Goal: Complete application form: Complete application form

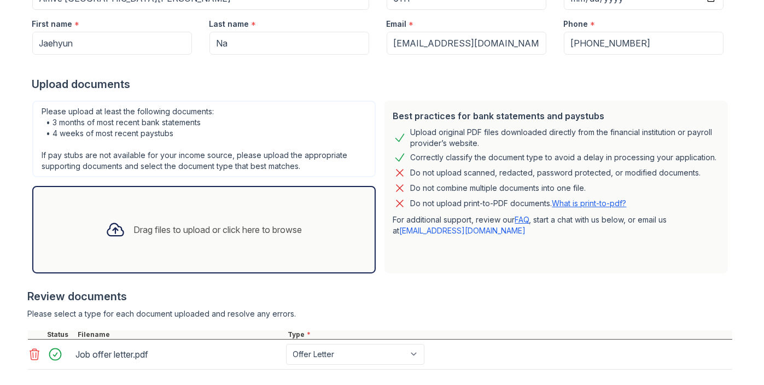
scroll to position [270, 0]
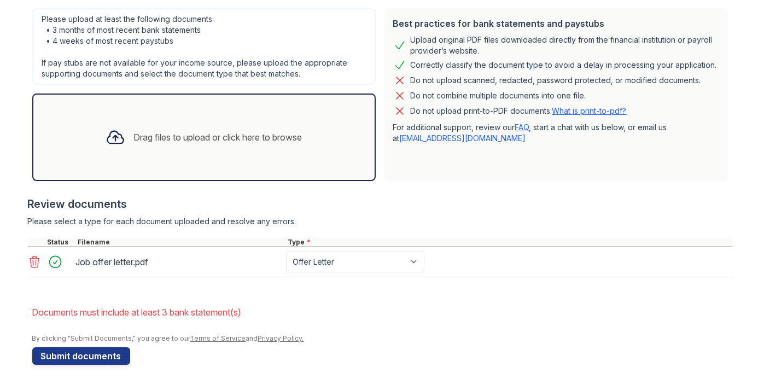
click at [347, 345] on form "Application information Property * Arrive Fort Lee Unit number * 6111 Target mo…" at bounding box center [382, 109] width 700 height 512
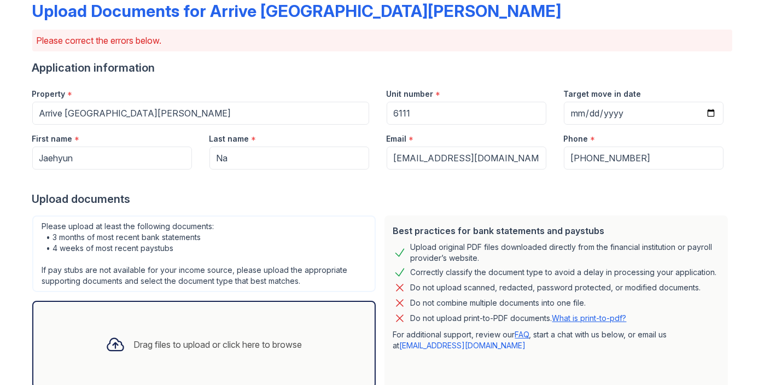
scroll to position [0, 0]
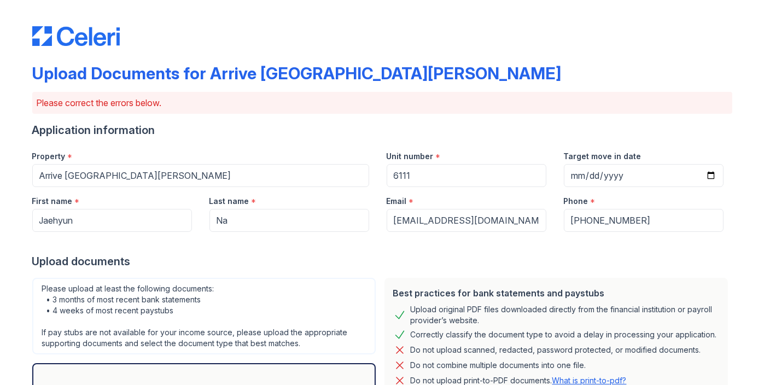
click at [299, 133] on div "Application information" at bounding box center [382, 130] width 700 height 15
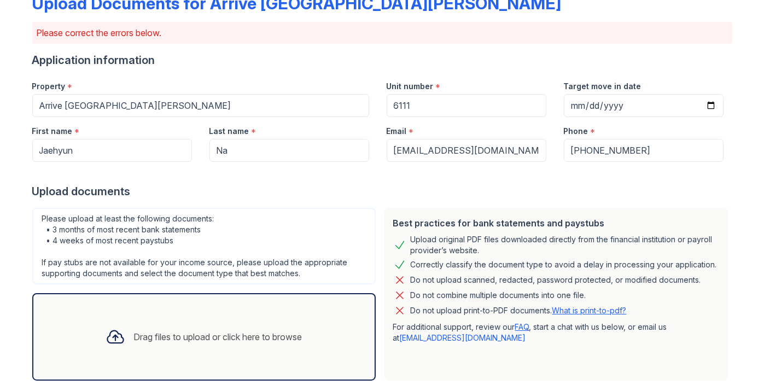
scroll to position [109, 0]
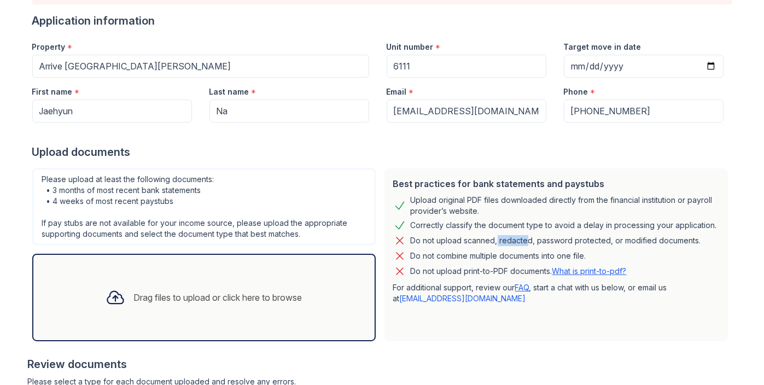
drag, startPoint x: 489, startPoint y: 239, endPoint x: 519, endPoint y: 242, distance: 30.2
click at [519, 242] on div "Do not upload scanned, redacted, password protected, or modified documents." at bounding box center [556, 240] width 291 height 13
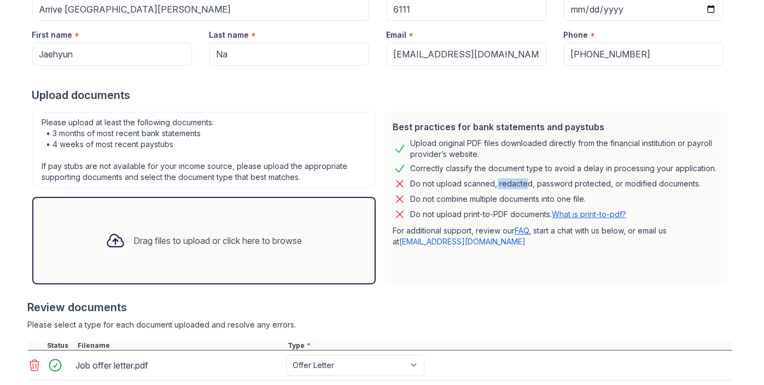
scroll to position [219, 0]
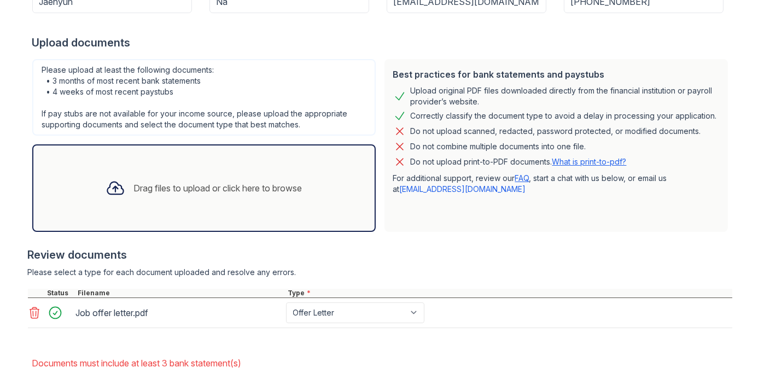
click at [207, 268] on div "Please select a type for each document uploaded and resolve any errors." at bounding box center [380, 272] width 705 height 11
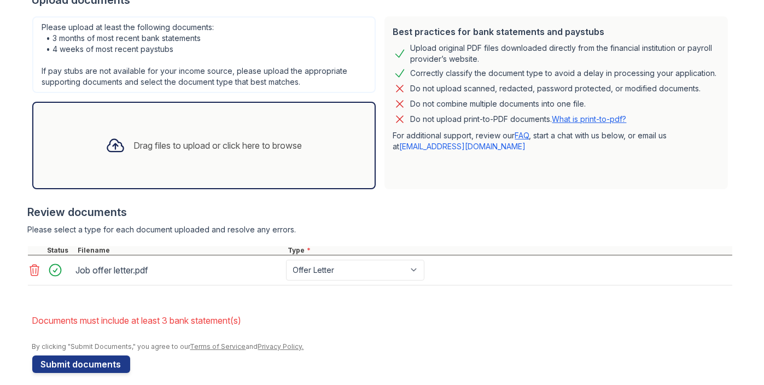
scroll to position [270, 0]
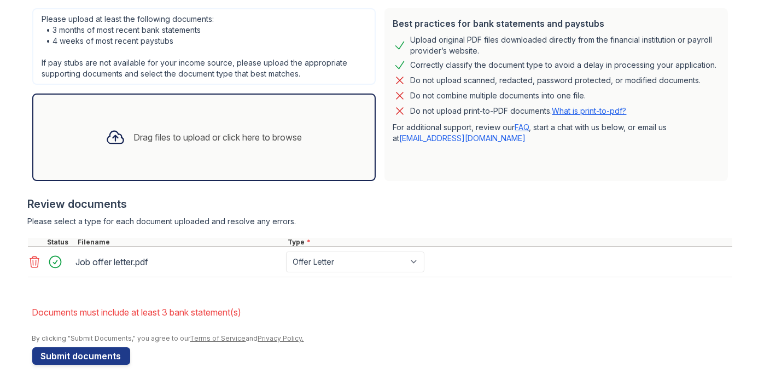
click at [95, 261] on div "Job offer letter.pdf" at bounding box center [179, 262] width 206 height 18
click at [307, 262] on select "Paystub Bank Statement Offer Letter Tax Documents Benefit Award Letter Investme…" at bounding box center [355, 262] width 138 height 21
click at [307, 260] on select "Paystub Bank Statement Offer Letter Tax Documents Benefit Award Letter Investme…" at bounding box center [355, 262] width 138 height 21
click at [234, 249] on div "Job offer letter.pdf Paystub Bank Statement Offer Letter Tax Documents Benefit …" at bounding box center [380, 262] width 705 height 30
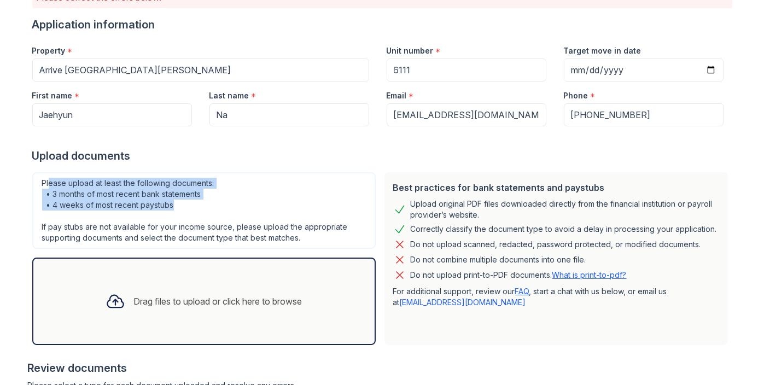
drag, startPoint x: 43, startPoint y: 185, endPoint x: 203, endPoint y: 204, distance: 160.8
click at [203, 204] on div "Please upload at least the following documents: • 3 months of most recent bank …" at bounding box center [204, 210] width 344 height 77
click at [204, 204] on div "Please upload at least the following documents: • 3 months of most recent bank …" at bounding box center [204, 210] width 344 height 77
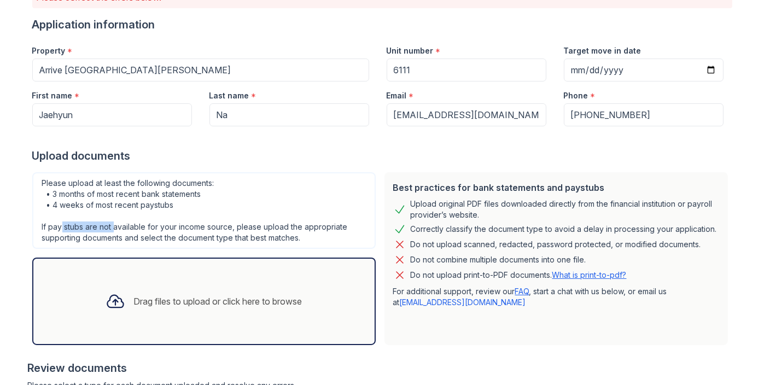
drag, startPoint x: 56, startPoint y: 230, endPoint x: 109, endPoint y: 227, distance: 53.2
click at [109, 227] on div "Please upload at least the following documents: • 3 months of most recent bank …" at bounding box center [204, 210] width 344 height 77
click at [160, 230] on div "Please upload at least the following documents: • 3 months of most recent bank …" at bounding box center [204, 210] width 344 height 77
click at [160, 229] on div "Please upload at least the following documents: • 3 months of most recent bank …" at bounding box center [204, 210] width 344 height 77
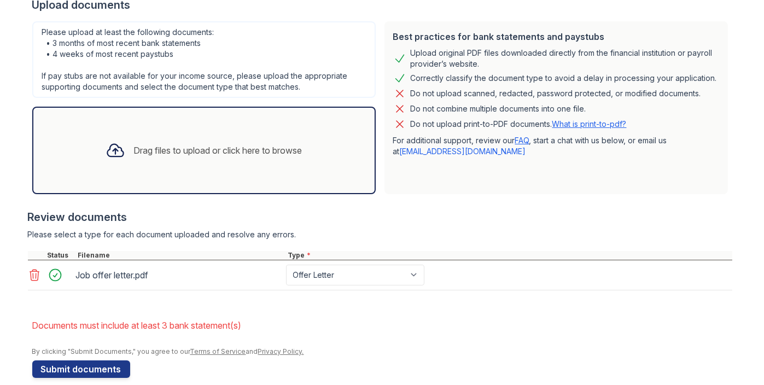
scroll to position [270, 0]
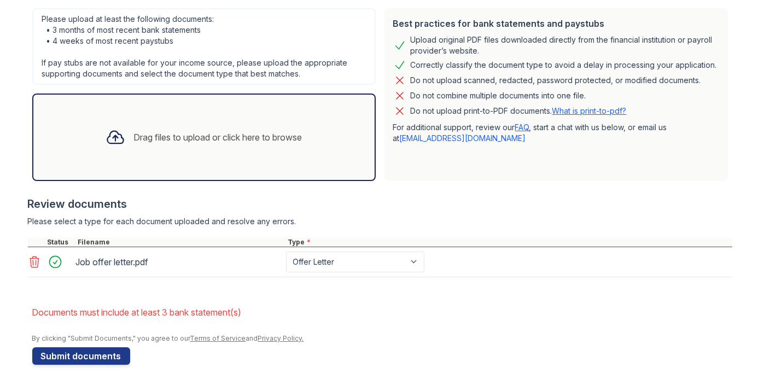
drag, startPoint x: 449, startPoint y: 371, endPoint x: 445, endPoint y: 383, distance: 12.1
click at [448, 372] on div "Upload Documents for Arrive Fort Lee Please correct the errors below. Applicati…" at bounding box center [382, 58] width 729 height 657
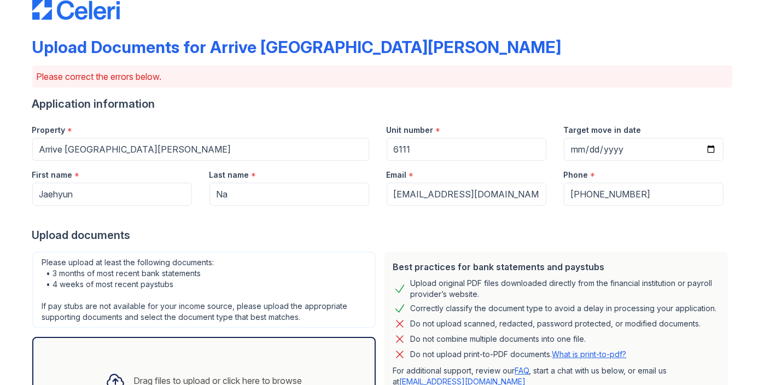
scroll to position [0, 0]
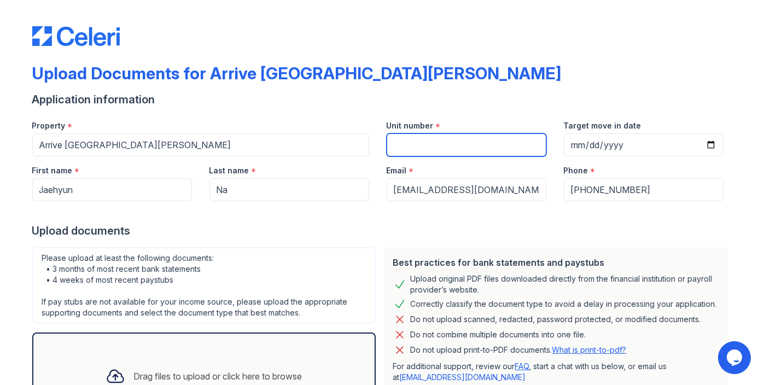
click at [414, 149] on input "Unit number" at bounding box center [467, 144] width 160 height 23
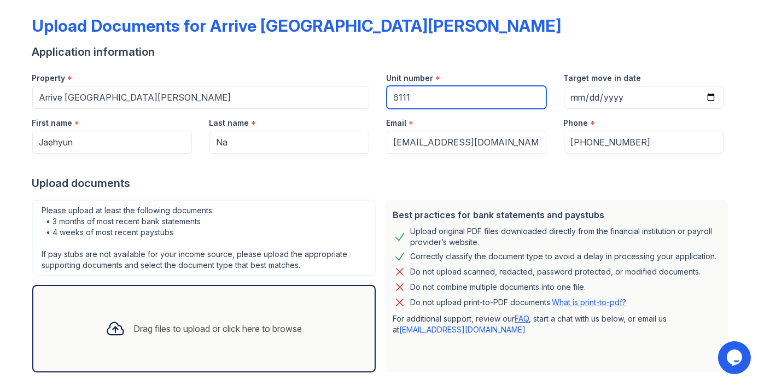
scroll to position [55, 0]
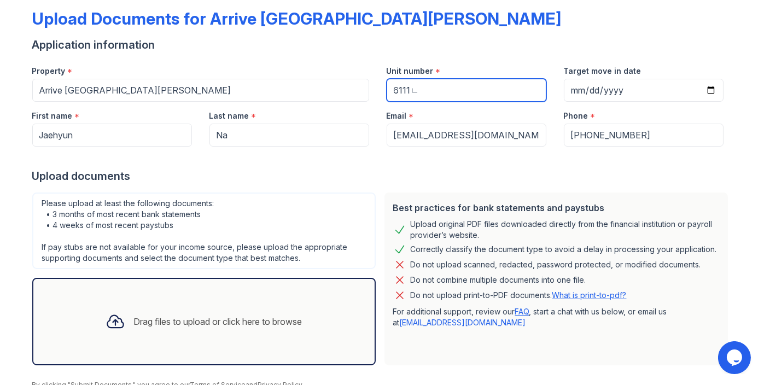
type input "6111"
drag, startPoint x: 628, startPoint y: 69, endPoint x: 554, endPoint y: 62, distance: 74.2
click at [555, 62] on div "Target move in date" at bounding box center [643, 79] width 177 height 45
copy label "Target move in date"
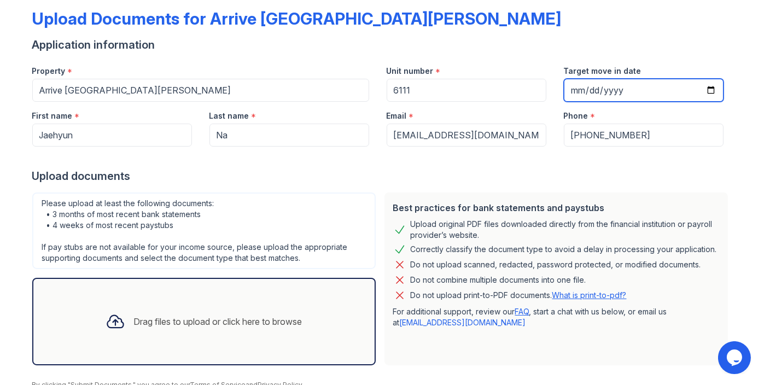
click at [574, 89] on input "Target move in date" at bounding box center [644, 90] width 160 height 23
click at [705, 92] on input "Target move in date" at bounding box center [644, 90] width 160 height 23
type input "2025-10-10"
click at [224, 159] on div at bounding box center [382, 158] width 700 height 22
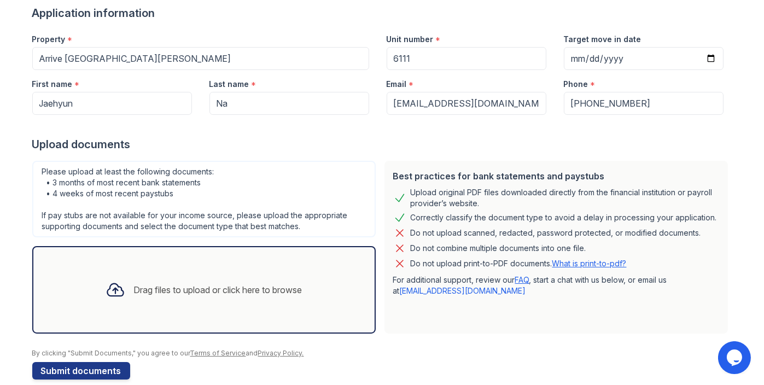
scroll to position [102, 0]
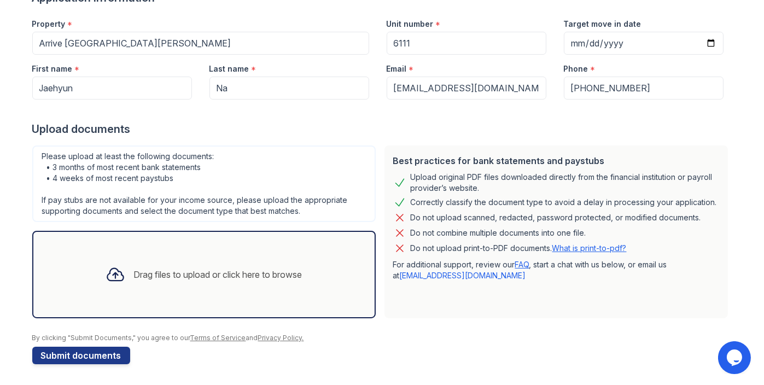
click at [145, 271] on div "Drag files to upload or click here to browse" at bounding box center [218, 274] width 169 height 13
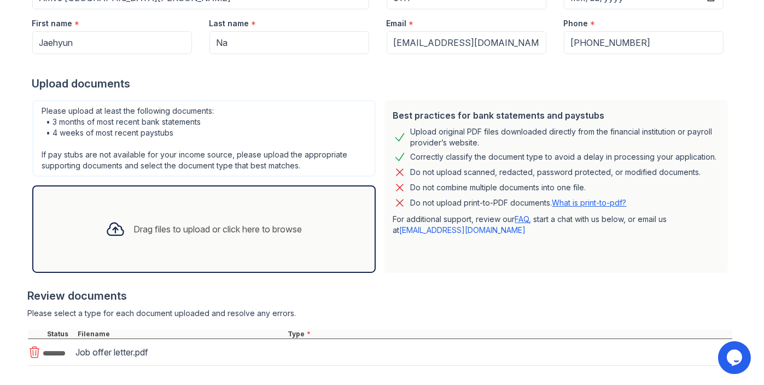
scroll to position [204, 0]
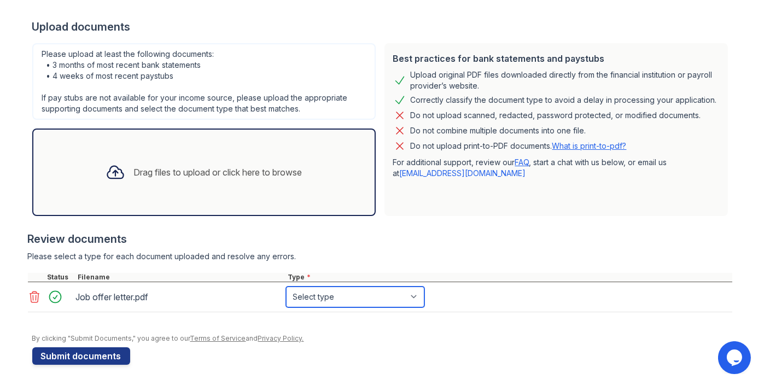
click at [326, 294] on select "Select type Paystub Bank Statement Offer Letter Tax Documents Benefit Award Let…" at bounding box center [355, 297] width 138 height 21
select select "offer_letter"
click at [286, 287] on select "Select type Paystub Bank Statement Offer Letter Tax Documents Benefit Award Let…" at bounding box center [355, 297] width 138 height 21
click at [388, 239] on div "Review documents" at bounding box center [380, 238] width 705 height 15
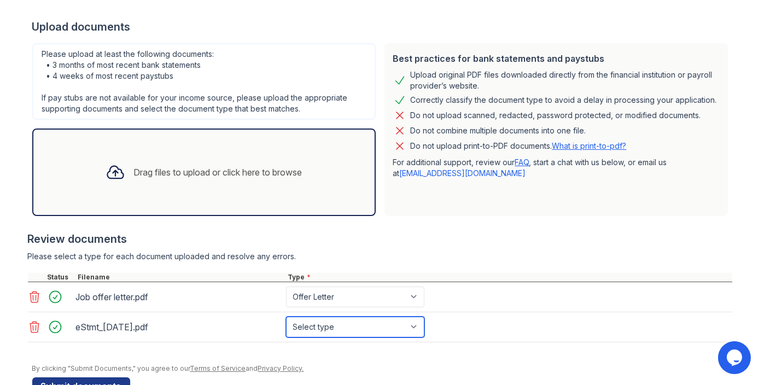
click at [356, 320] on select "Select type Paystub Bank Statement Offer Letter Tax Documents Benefit Award Let…" at bounding box center [355, 327] width 138 height 21
select select "bank_statement"
click at [286, 317] on select "Select type Paystub Bank Statement Offer Letter Tax Documents Benefit Award Let…" at bounding box center [355, 327] width 138 height 21
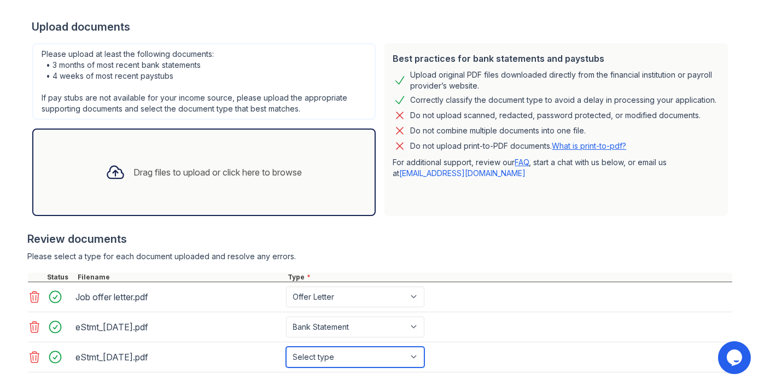
click at [355, 362] on select "Select type Paystub Bank Statement Offer Letter Tax Documents Benefit Award Let…" at bounding box center [355, 357] width 138 height 21
select select "bank_statement"
click at [286, 347] on select "Select type Paystub Bank Statement Offer Letter Tax Documents Benefit Award Let…" at bounding box center [355, 357] width 138 height 21
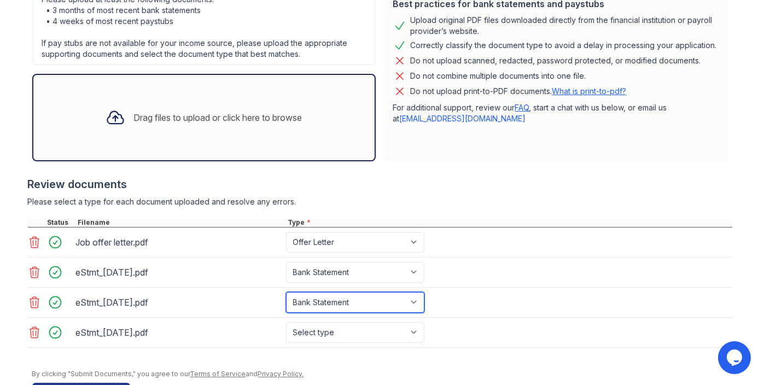
scroll to position [293, 0]
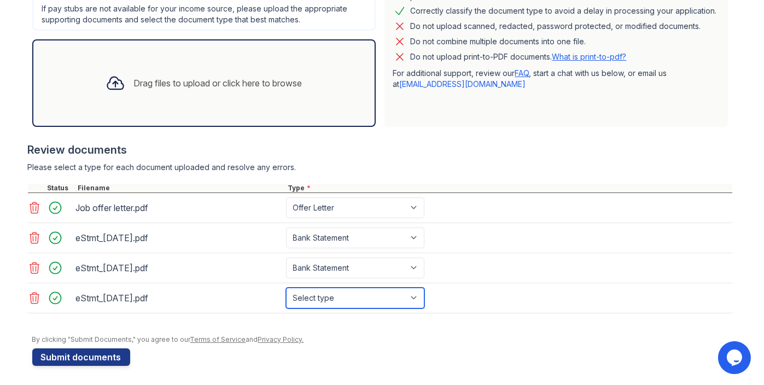
click at [335, 301] on select "Select type Paystub Bank Statement Offer Letter Tax Documents Benefit Award Let…" at bounding box center [355, 298] width 138 height 21
select select "bank_statement"
click at [286, 288] on select "Select type Paystub Bank Statement Offer Letter Tax Documents Benefit Award Let…" at bounding box center [355, 298] width 138 height 21
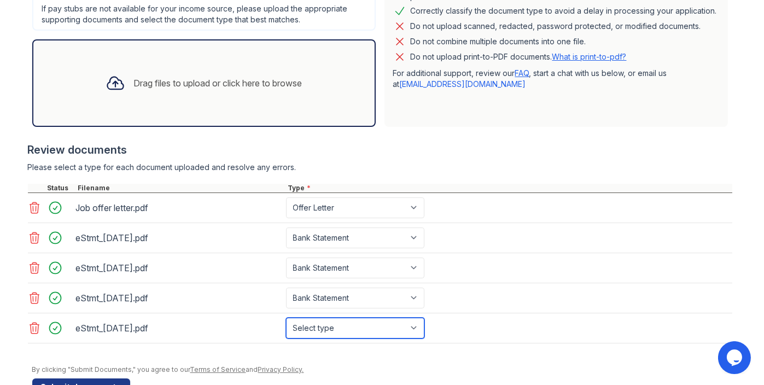
click at [332, 333] on select "Select type Paystub Bank Statement Offer Letter Tax Documents Benefit Award Let…" at bounding box center [355, 328] width 138 height 21
select select "bank_statement"
click at [286, 318] on select "Select type Paystub Bank Statement Offer Letter Tax Documents Benefit Award Let…" at bounding box center [355, 328] width 138 height 21
click at [426, 357] on div at bounding box center [382, 360] width 700 height 11
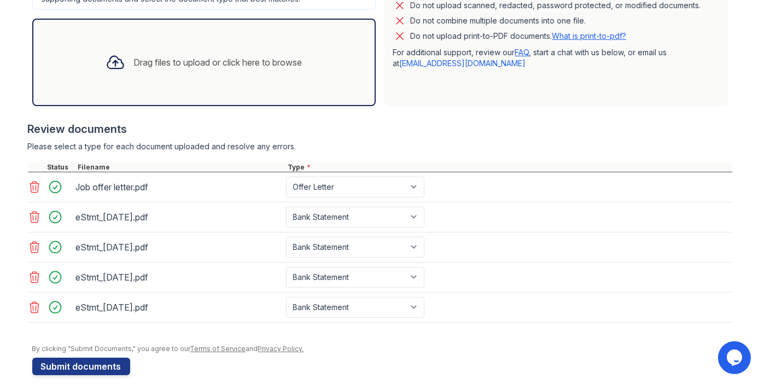
scroll to position [323, 0]
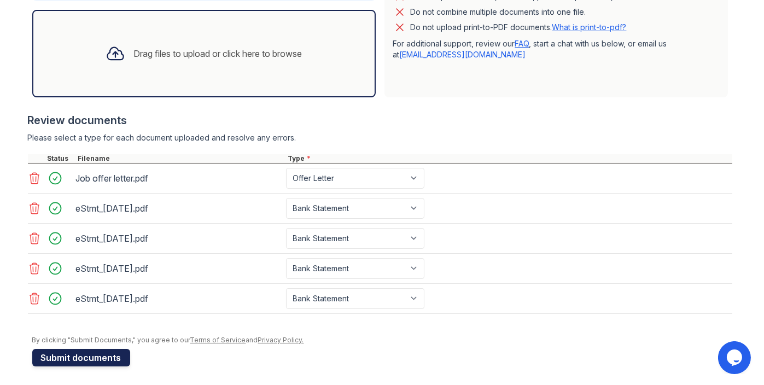
click at [119, 353] on button "Submit documents" at bounding box center [81, 358] width 98 height 18
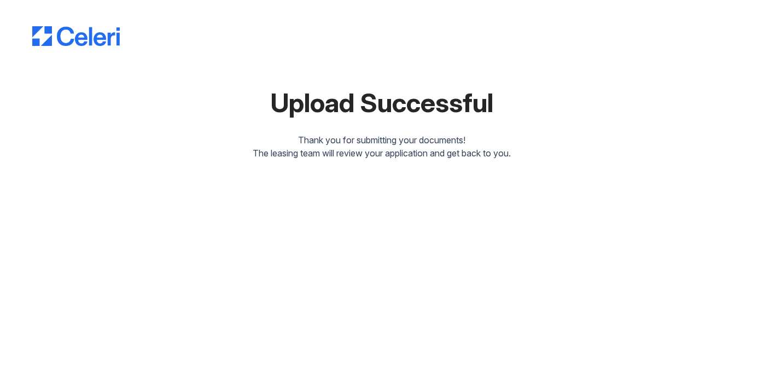
click at [427, 240] on div "Upload Successful Thank you for submitting your documents! The leasing team wil…" at bounding box center [382, 192] width 764 height 385
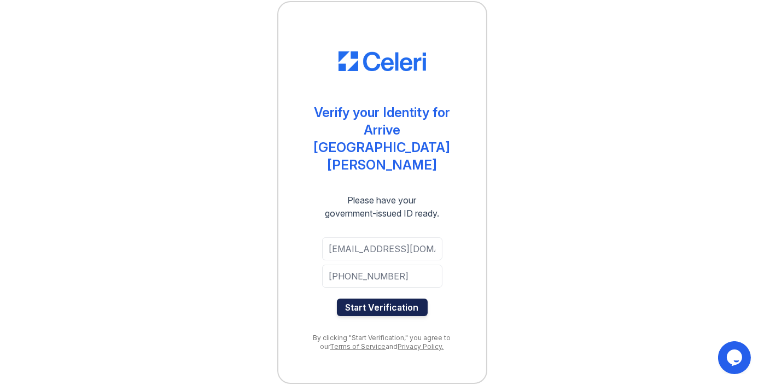
click at [388, 299] on button "Start Verification" at bounding box center [382, 308] width 91 height 18
